Goal: Browse casually

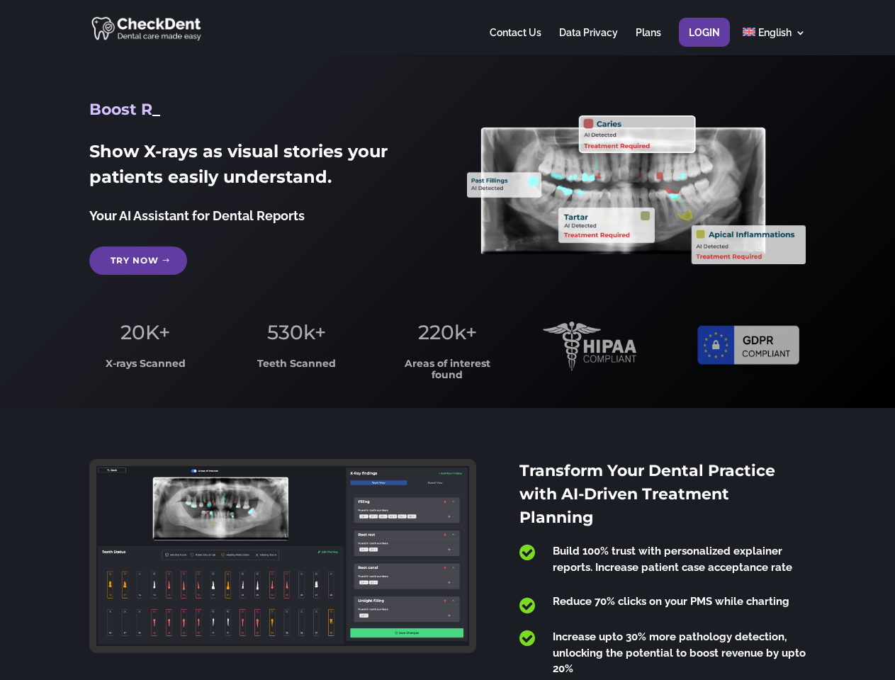
click at [447, 340] on span "220k+" at bounding box center [447, 332] width 59 height 24
click at [447, 28] on div at bounding box center [447, 27] width 716 height 55
click at [447, 340] on span "220k+" at bounding box center [447, 332] width 59 height 24
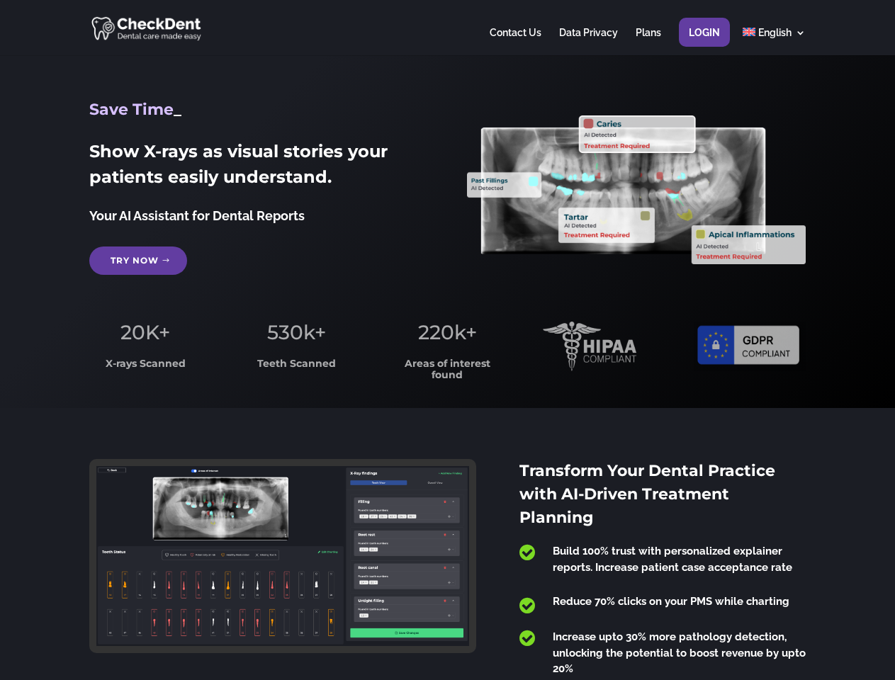
click at [447, 28] on div at bounding box center [447, 27] width 716 height 55
